Goal: Navigation & Orientation: Find specific page/section

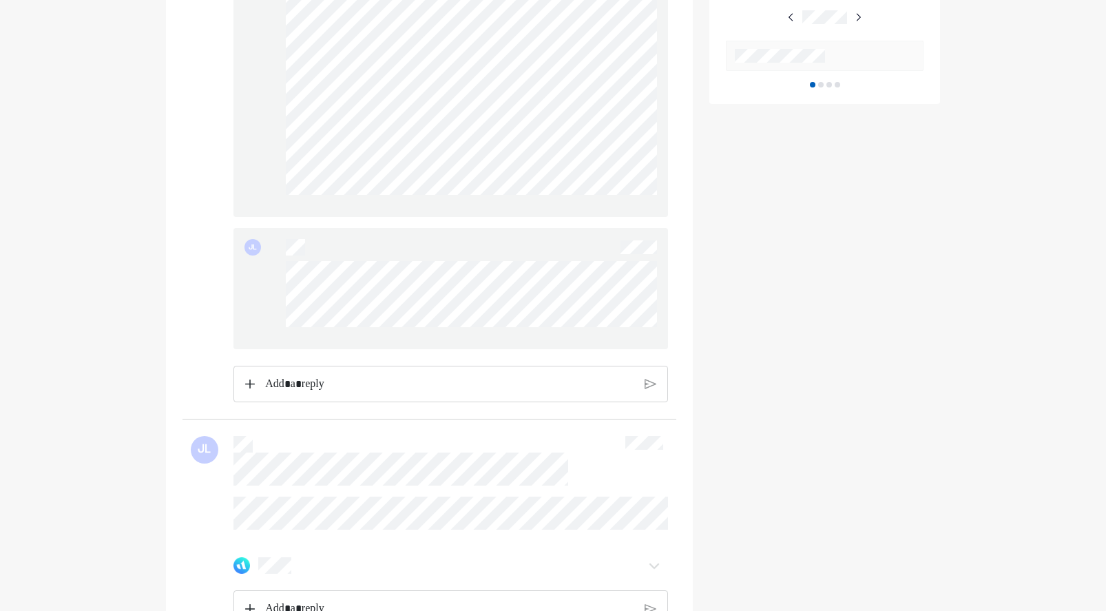
scroll to position [826, 0]
drag, startPoint x: 464, startPoint y: 331, endPoint x: 280, endPoint y: 268, distance: 193.8
click at [280, 268] on div "JL" at bounding box center [450, 278] width 435 height 121
click at [270, 264] on div "JL" at bounding box center [450, 278] width 435 height 121
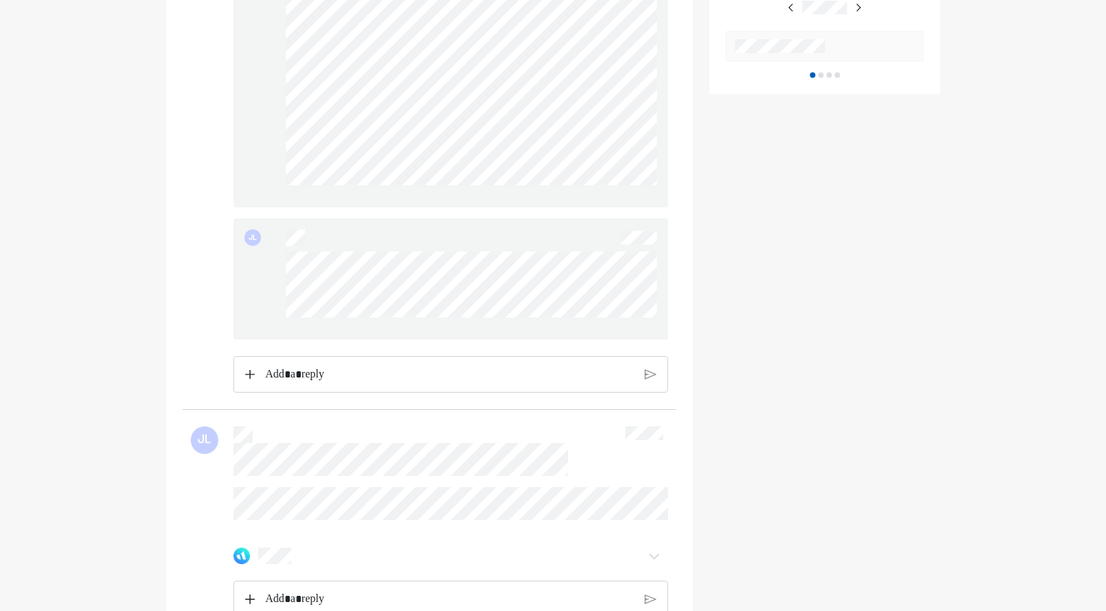
click at [275, 267] on div "JL" at bounding box center [450, 278] width 435 height 121
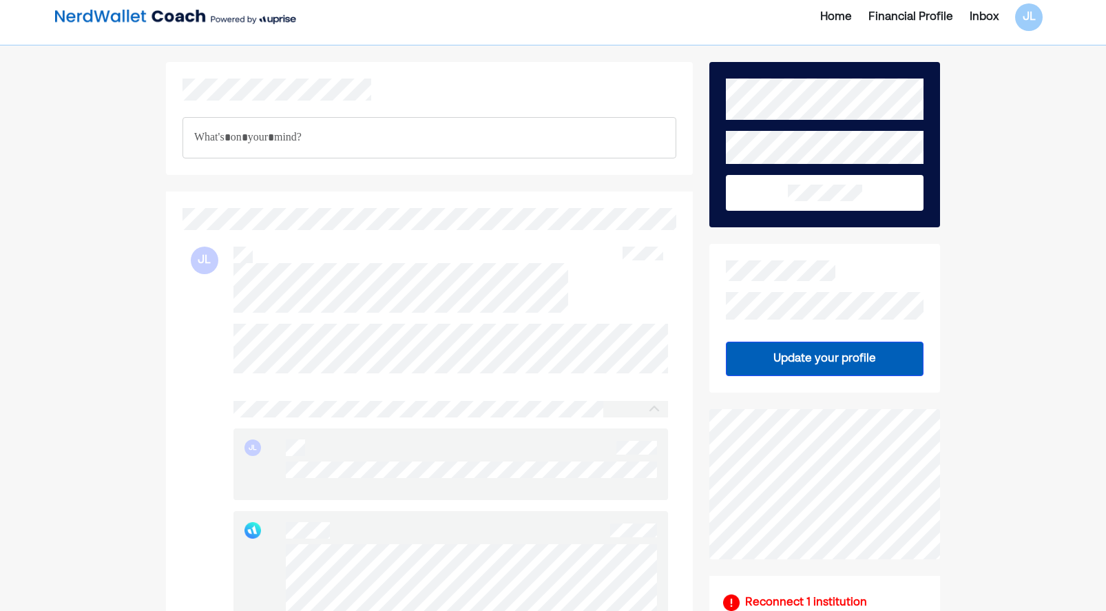
scroll to position [0, 0]
